Goal: Find specific page/section: Find specific page/section

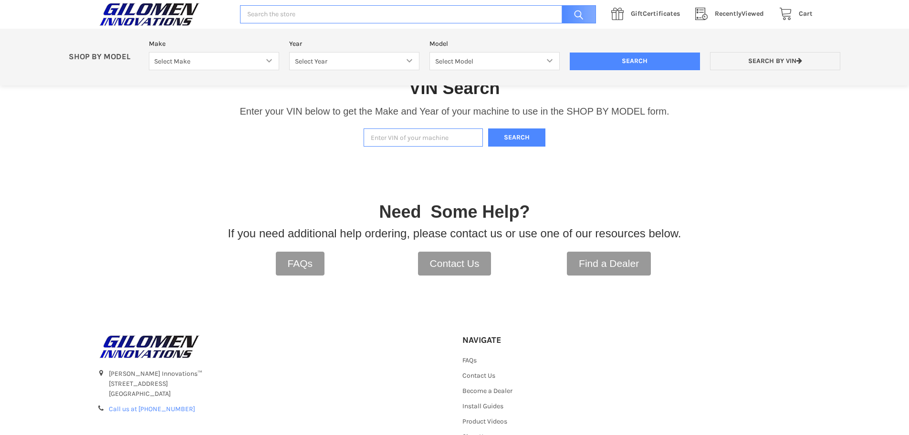
click at [409, 137] on input "Enter VIN of your machine" at bounding box center [423, 137] width 119 height 19
type input "3nsgvw999rm402807"
click at [505, 139] on button "Search" at bounding box center [516, 137] width 57 height 19
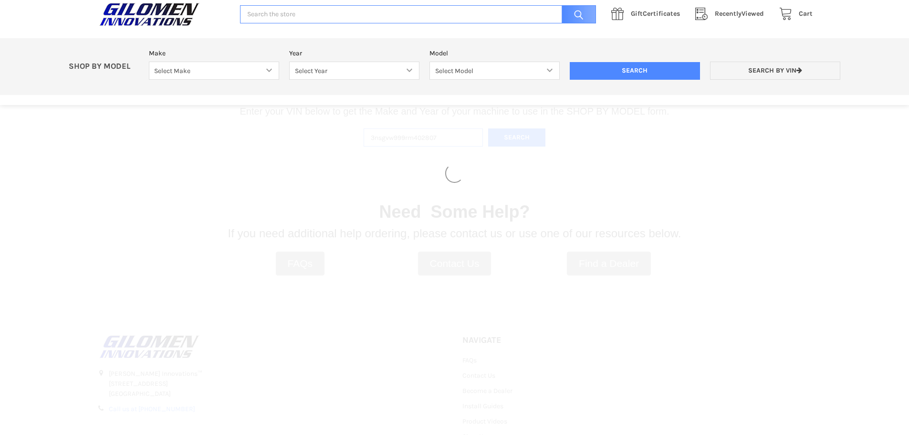
select select "606"
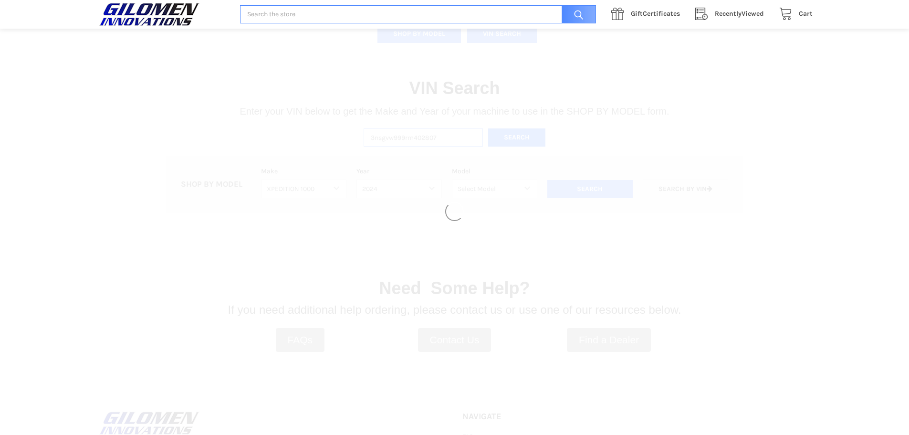
select select "607"
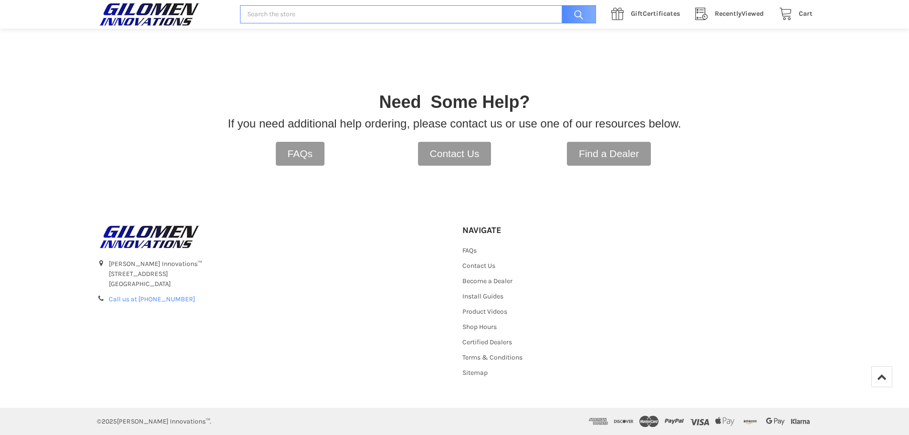
scroll to position [436, 0]
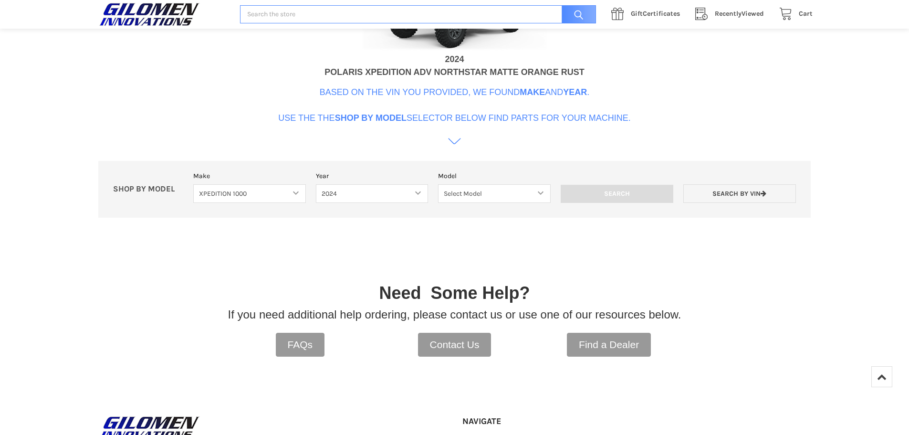
click at [452, 143] on icon at bounding box center [454, 141] width 13 height 6
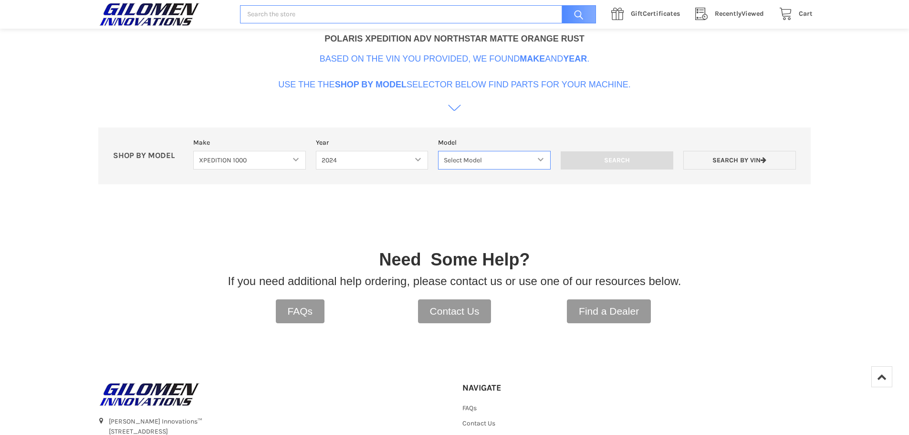
click at [473, 159] on select "Select Model XPEDITION 1000 2 AND 5 PASSENGER MODELS XPEDITION 1000 NORTHSTAR 2…" at bounding box center [494, 160] width 113 height 19
select select "608"
click at [438, 151] on select "Select Model XPEDITION 1000 2 AND 5 PASSENGER MODELS XPEDITION 1000 NORTHSTAR 2…" at bounding box center [494, 160] width 113 height 19
click at [624, 159] on input "Search" at bounding box center [617, 160] width 113 height 18
